Goal: Task Accomplishment & Management: Use online tool/utility

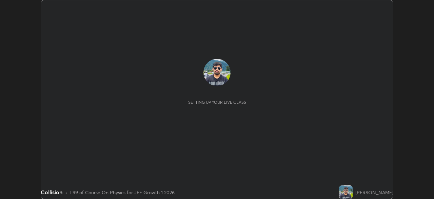
scroll to position [199, 434]
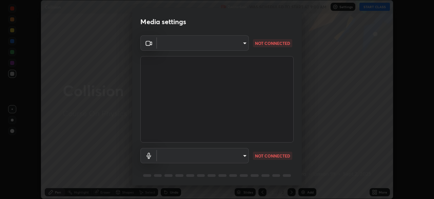
type input "d943c429c6768cc43748b604c9c0ebf3724e607f85506a855244b083f0bc12de"
type input "communications"
click at [242, 43] on body "Erase all Collision Recording WAS SCHEDULED TO START AT 9:00 AM Settings START …" at bounding box center [217, 99] width 434 height 199
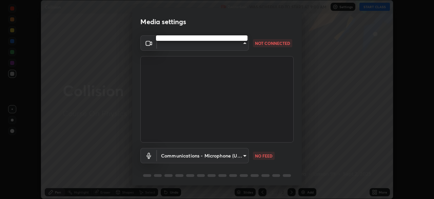
click at [229, 40] on ul at bounding box center [202, 37] width 92 height 5
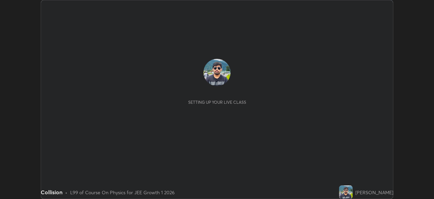
scroll to position [199, 434]
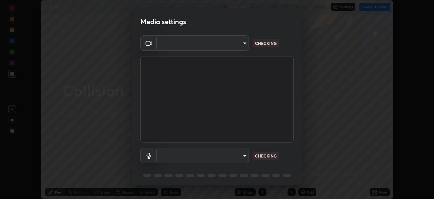
type input "d943c429c6768cc43748b604c9c0ebf3724e607f85506a855244b083f0bc12de"
click at [241, 155] on body "Erase all Collision Recording WAS SCHEDULED TO START AT 9:00 AM Settings START …" at bounding box center [217, 99] width 434 height 199
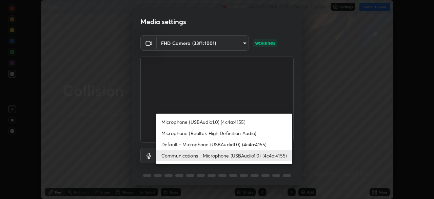
click at [234, 144] on li "Default - Microphone (USBAudio1.0) (4c4a:4155)" at bounding box center [224, 143] width 136 height 11
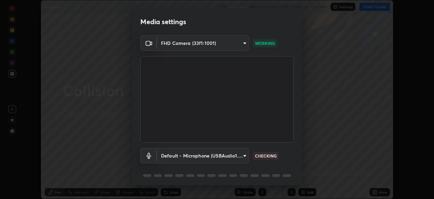
click at [237, 156] on body "Erase all Collision Recording WAS SCHEDULED TO START AT 9:00 AM Settings START …" at bounding box center [217, 99] width 434 height 199
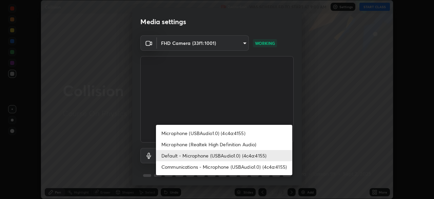
click at [238, 133] on li "Microphone (USBAudio1.0) (4c4a:4155)" at bounding box center [224, 132] width 136 height 11
type input "7f2bd4d232e47406e13868a40d9651d2dfc7d875aa40b9d8b7729e2d22168b6d"
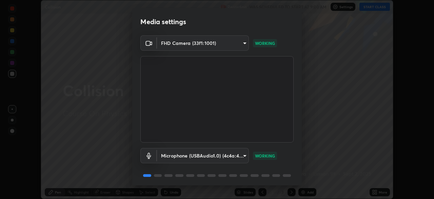
scroll to position [24, 0]
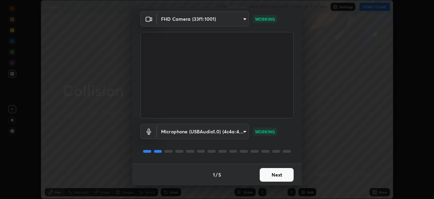
click at [279, 173] on button "Next" at bounding box center [277, 175] width 34 height 14
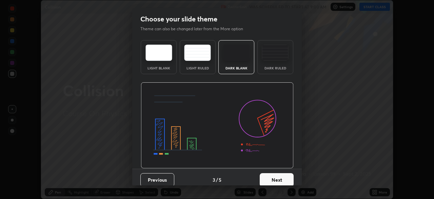
click at [279, 175] on button "Next" at bounding box center [277, 180] width 34 height 14
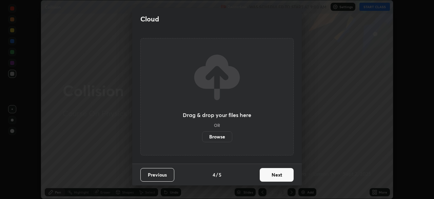
click at [277, 176] on button "Next" at bounding box center [277, 175] width 34 height 14
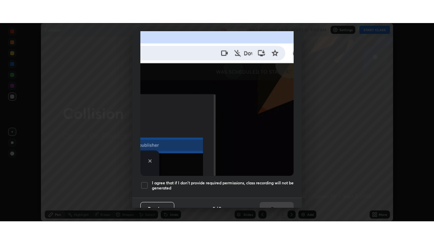
scroll to position [163, 0]
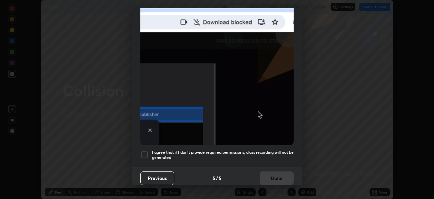
click at [146, 150] on div at bounding box center [144, 154] width 8 height 8
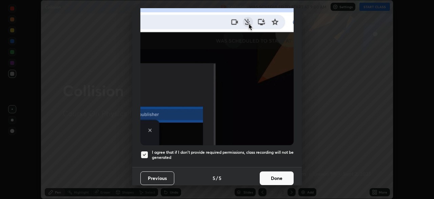
click at [283, 173] on button "Done" at bounding box center [277, 178] width 34 height 14
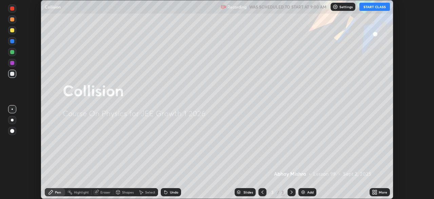
click at [381, 8] on button "START CLASS" at bounding box center [375, 7] width 31 height 8
click at [380, 193] on div "More" at bounding box center [383, 191] width 8 height 3
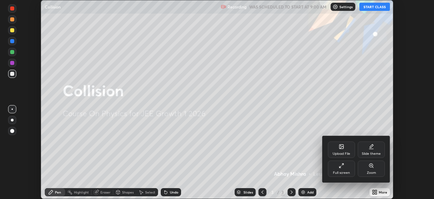
click at [343, 171] on div "Full screen" at bounding box center [341, 172] width 17 height 3
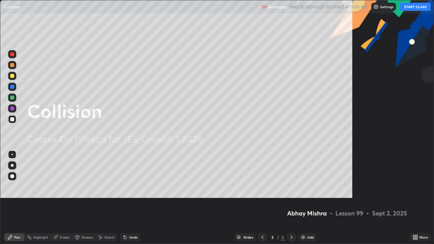
scroll to position [244, 434]
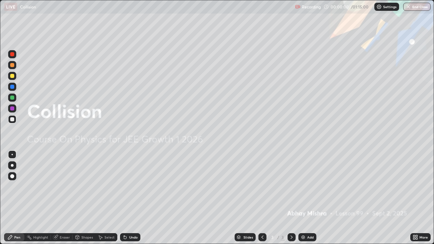
click at [311, 198] on div "Add" at bounding box center [310, 237] width 6 height 3
